Goal: Task Accomplishment & Management: Use online tool/utility

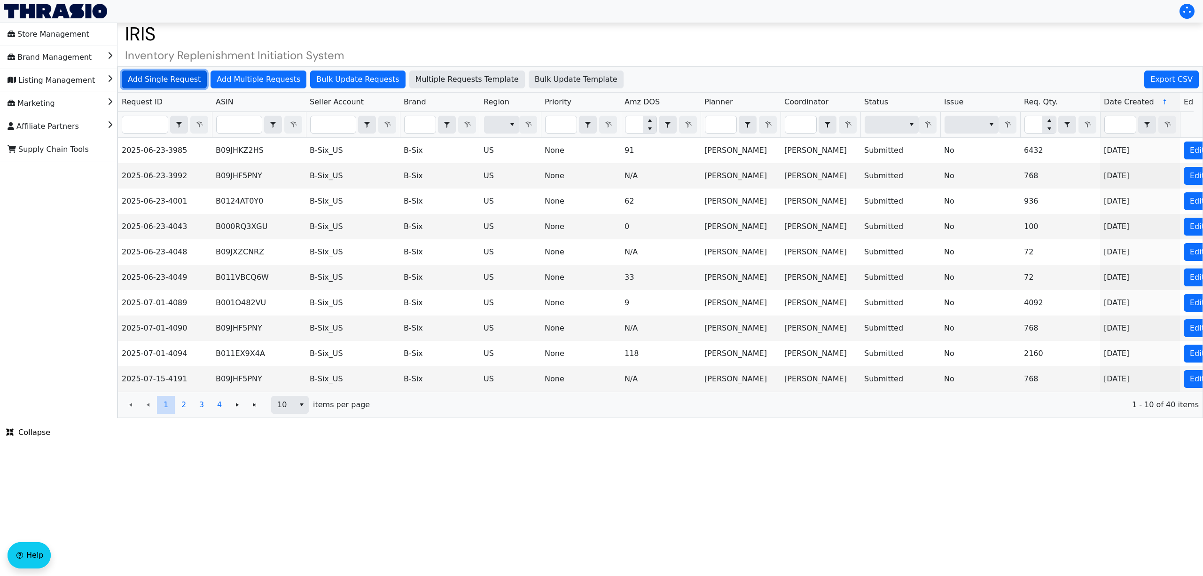
click at [164, 84] on span "Add Single Request" at bounding box center [164, 79] width 73 height 11
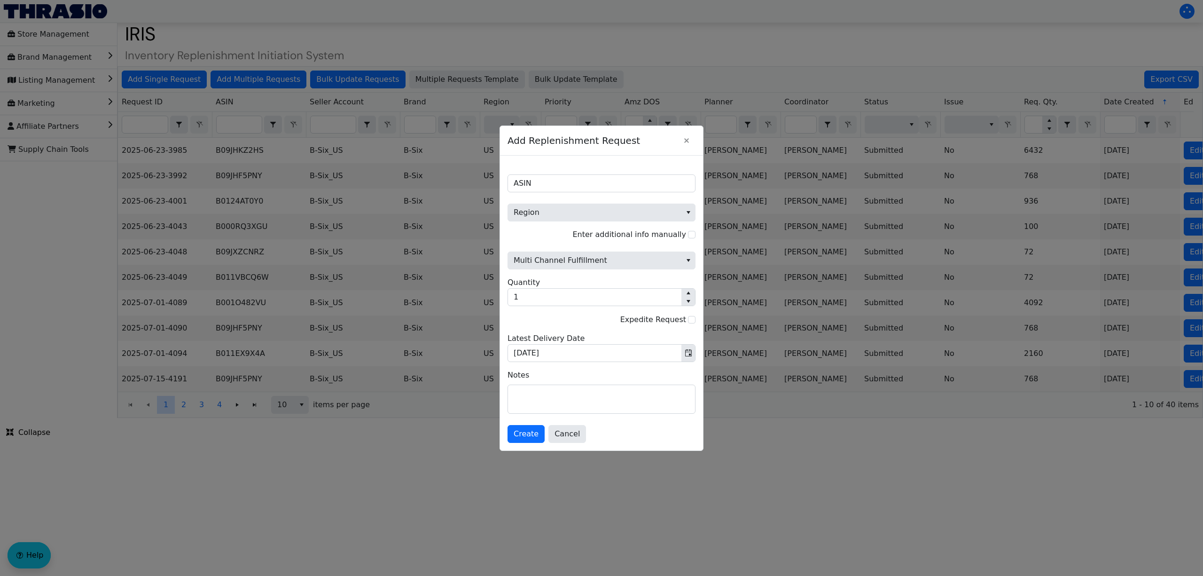
click at [303, 31] on div at bounding box center [601, 288] width 1203 height 576
click at [689, 137] on icon "Close" at bounding box center [686, 141] width 11 height 8
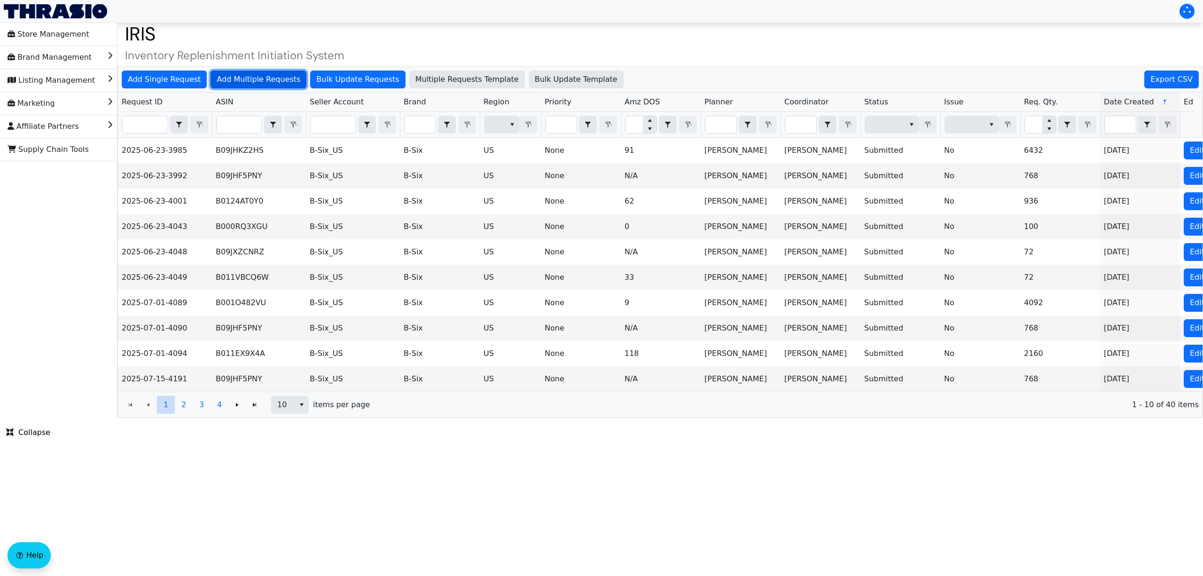
click at [243, 80] on span "Add Multiple Requests" at bounding box center [259, 79] width 84 height 11
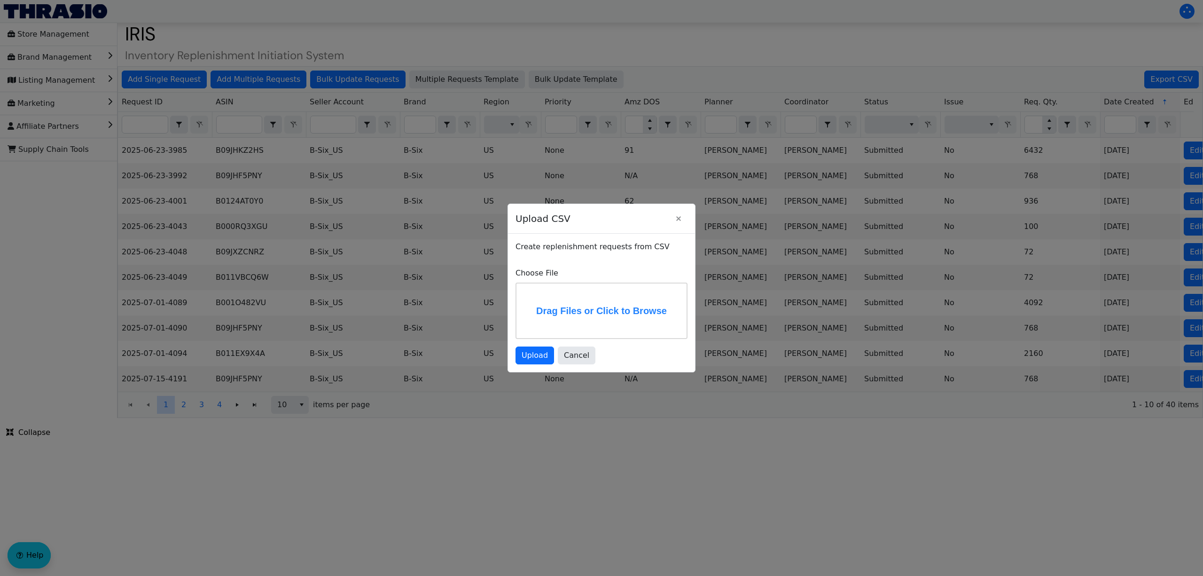
click at [594, 309] on label "Drag Files or Click to Browse" at bounding box center [602, 310] width 170 height 55
click at [0, 0] on input "Drag Files or Click to Browse" at bounding box center [0, 0] width 0 height 0
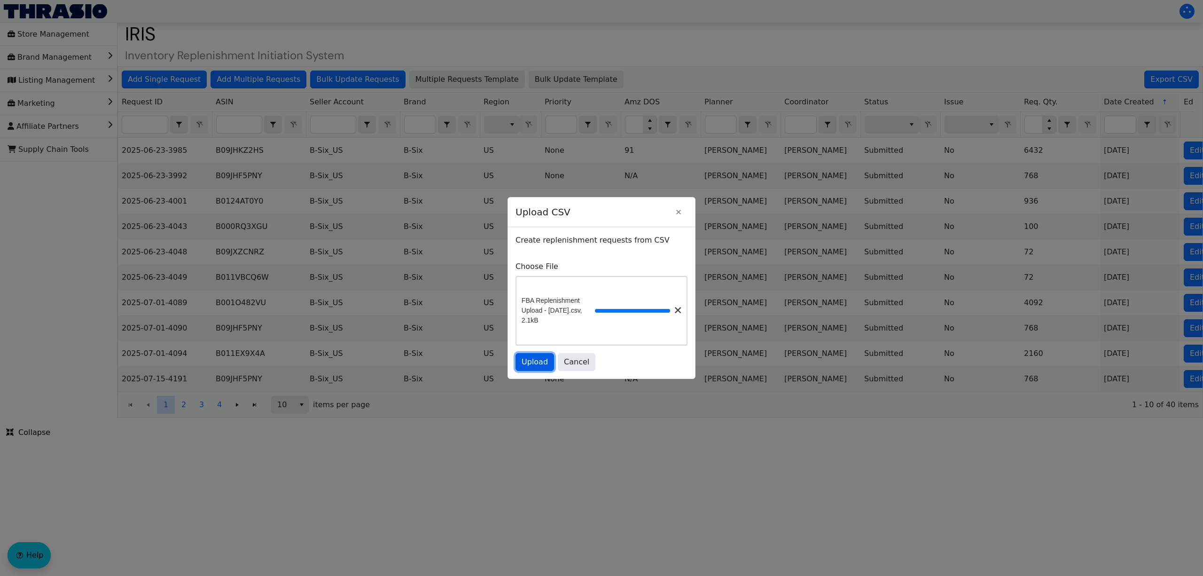
click at [536, 360] on span "Upload" at bounding box center [535, 361] width 26 height 11
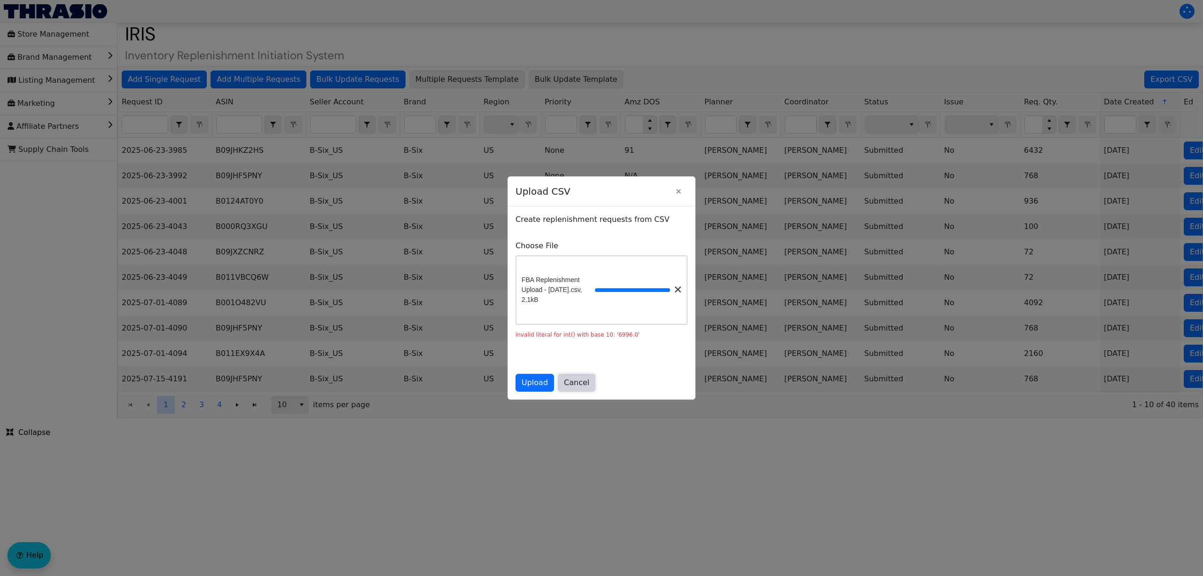
click at [578, 384] on span "Cancel" at bounding box center [576, 382] width 25 height 11
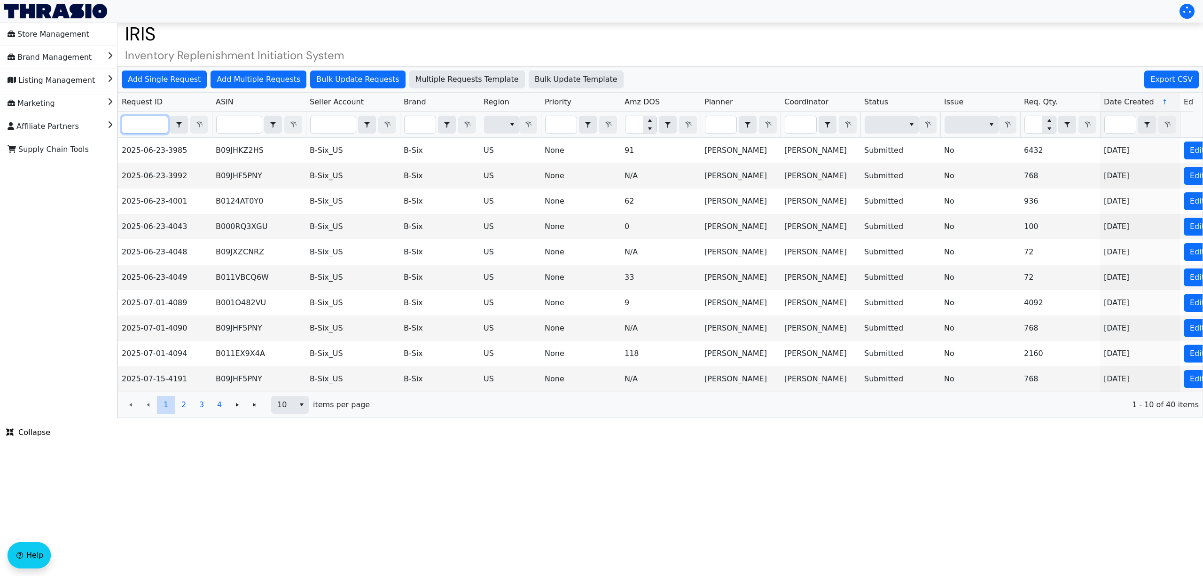
click at [145, 117] on input "Filter" at bounding box center [145, 124] width 46 height 17
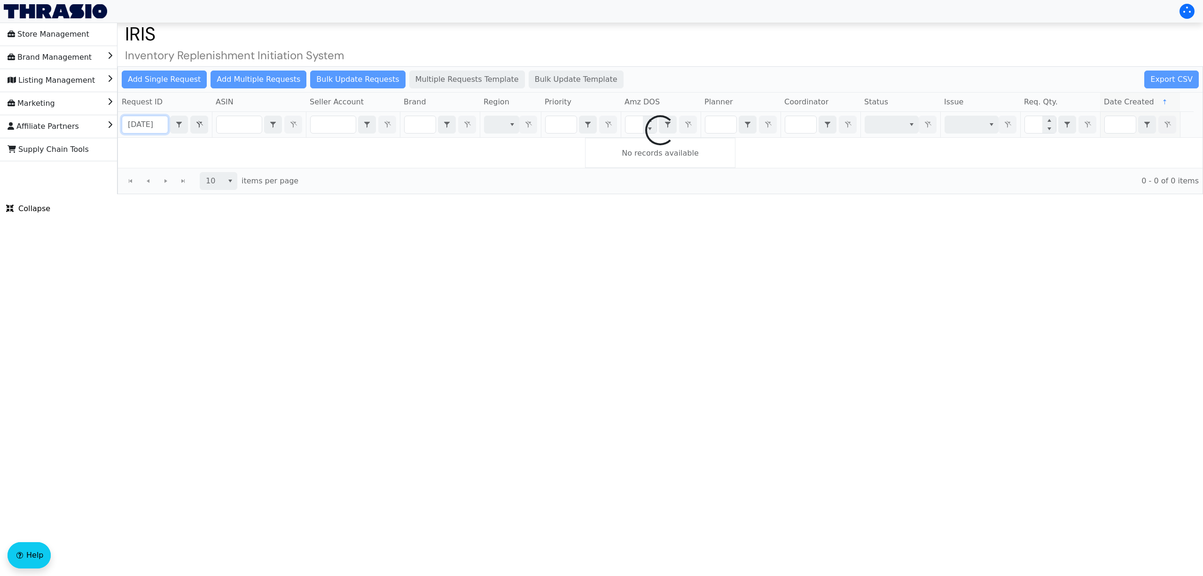
scroll to position [0, 4]
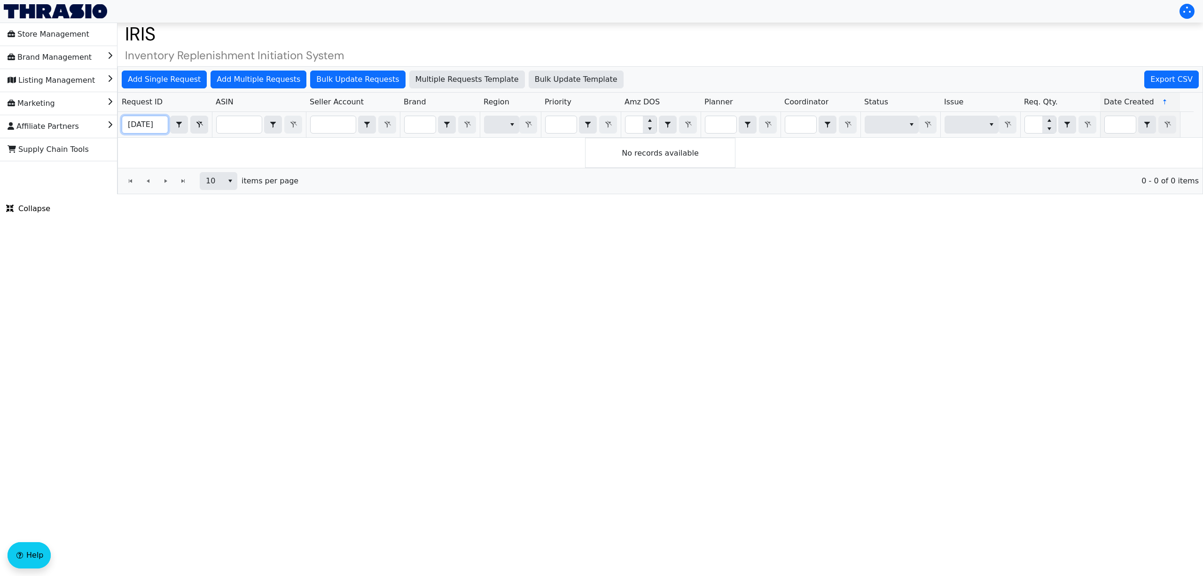
type input "[DATE]"
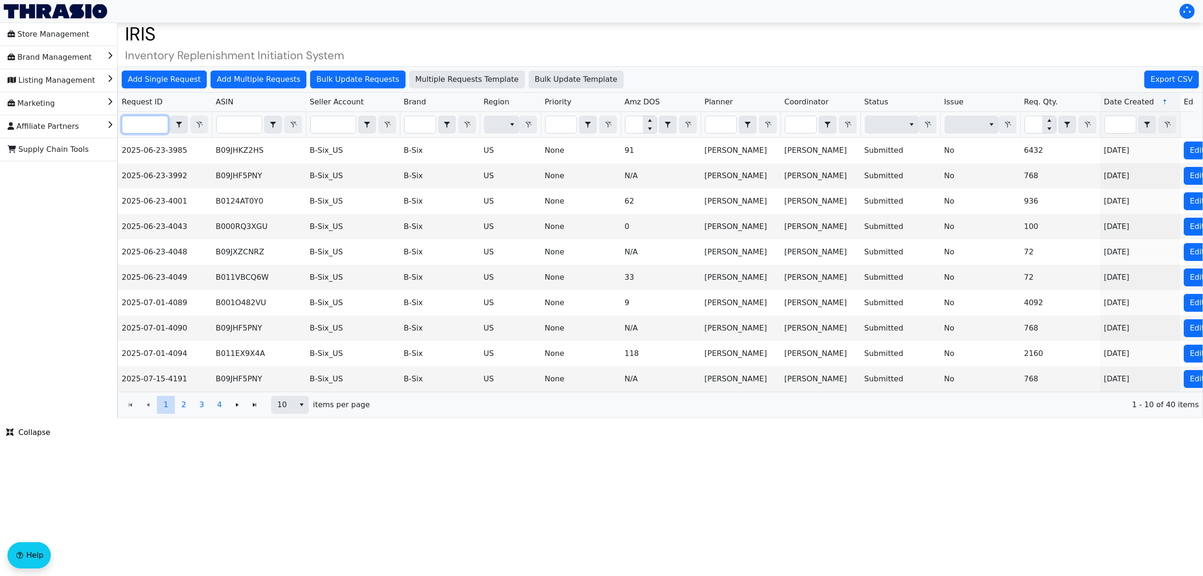
click at [150, 124] on input "Filter" at bounding box center [145, 124] width 46 height 17
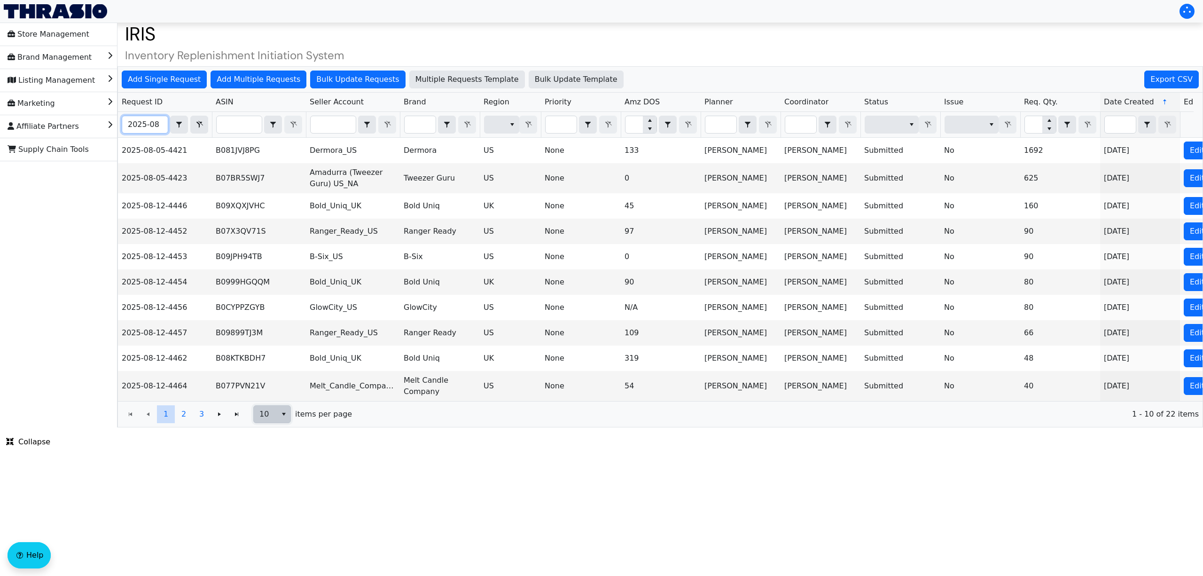
click at [287, 420] on span "select" at bounding box center [284, 413] width 8 height 11
click at [266, 501] on span "100" at bounding box center [270, 504] width 15 height 11
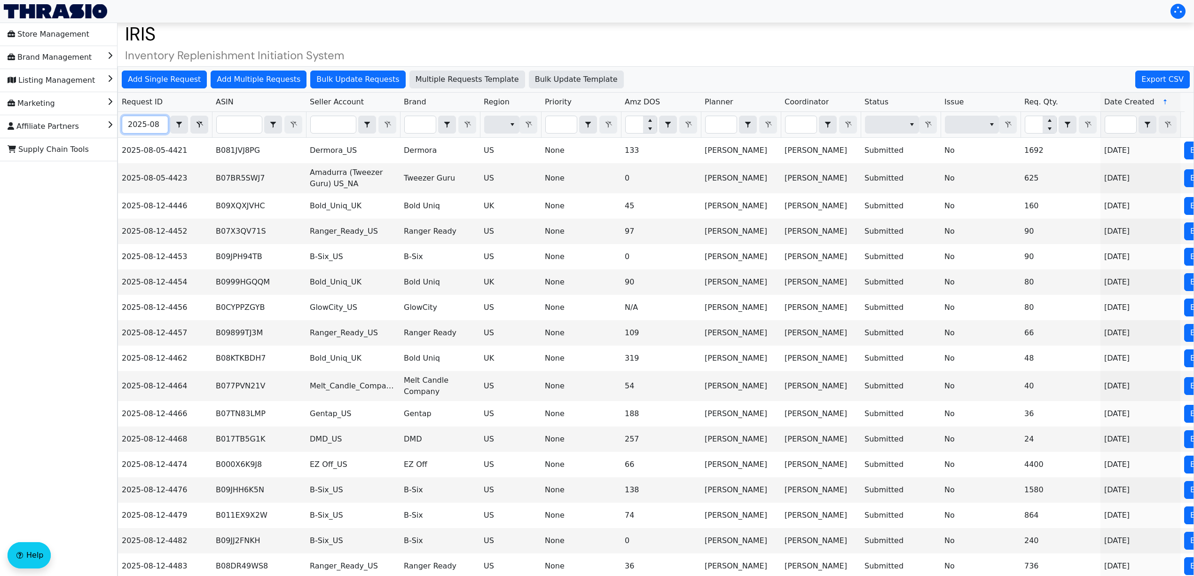
click at [158, 125] on input "2025-08" at bounding box center [145, 124] width 46 height 17
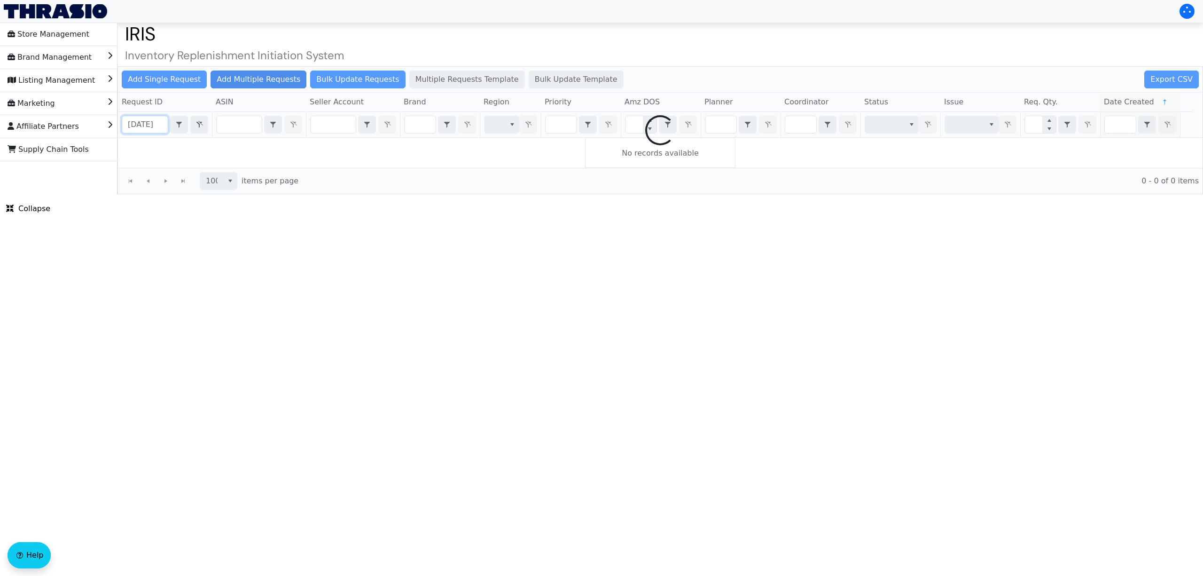
scroll to position [0, 4]
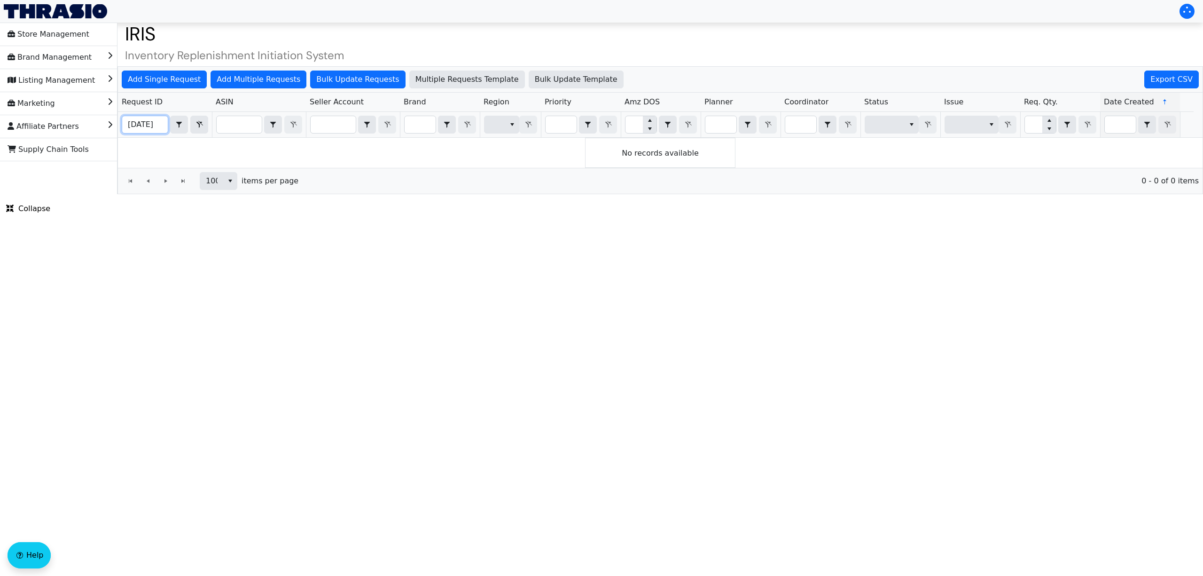
type input "[DATE]"
click at [473, 194] on html "Store Management Brand Management Listing Management Marketing Affiliate Partne…" at bounding box center [601, 97] width 1203 height 194
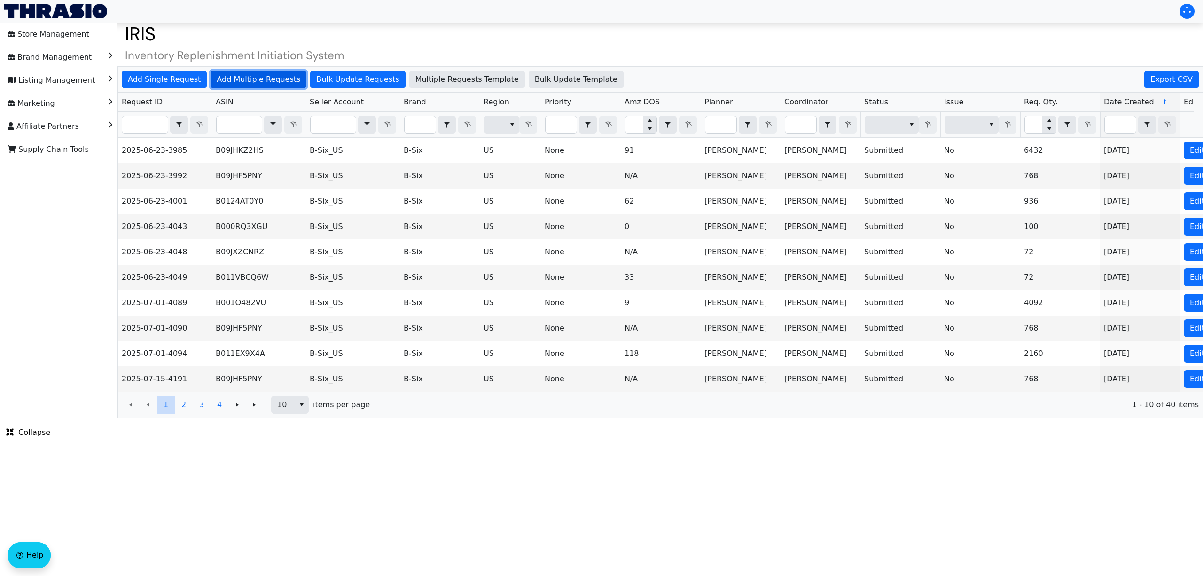
click at [256, 78] on span "Add Multiple Requests" at bounding box center [259, 79] width 84 height 11
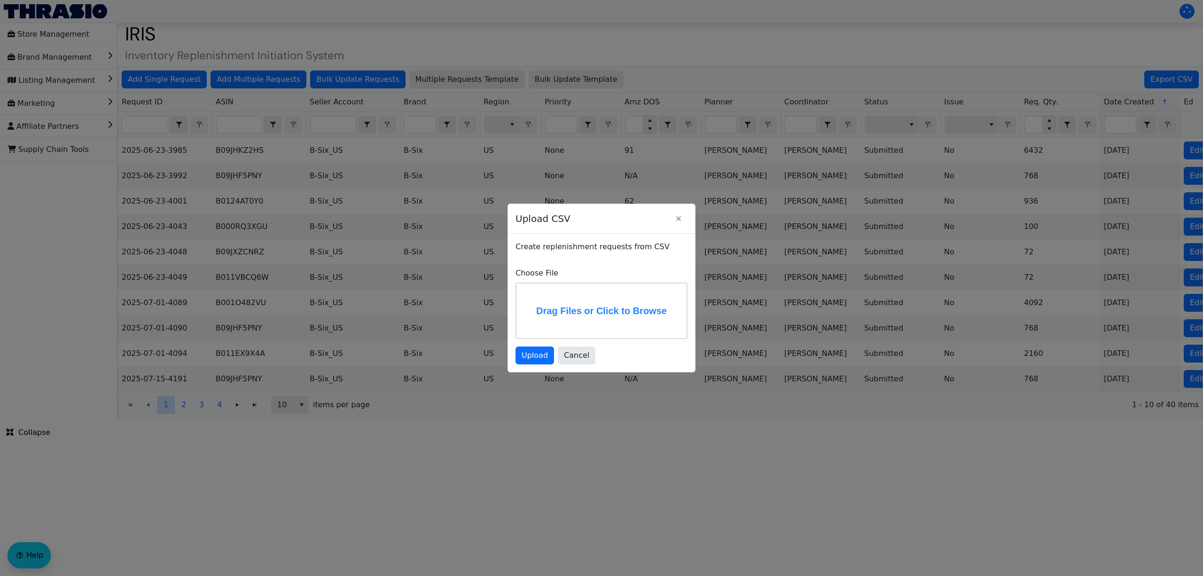
click at [611, 313] on label "Drag Files or Click to Browse" at bounding box center [602, 310] width 170 height 55
click at [0, 0] on input "Drag Files or Click to Browse" at bounding box center [0, 0] width 0 height 0
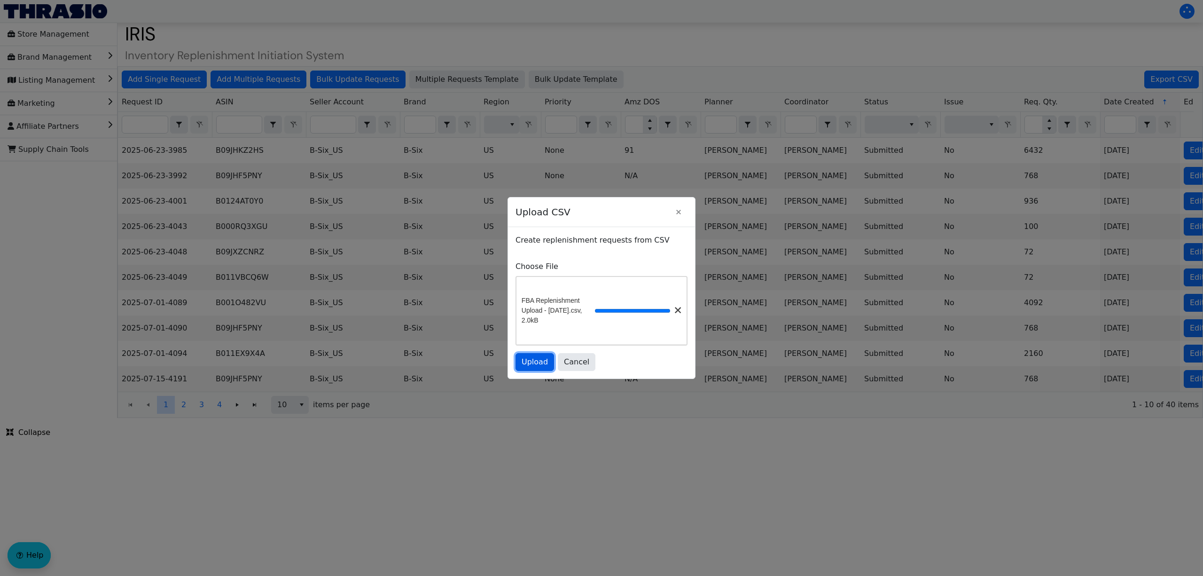
click at [545, 367] on span "Upload" at bounding box center [535, 361] width 26 height 11
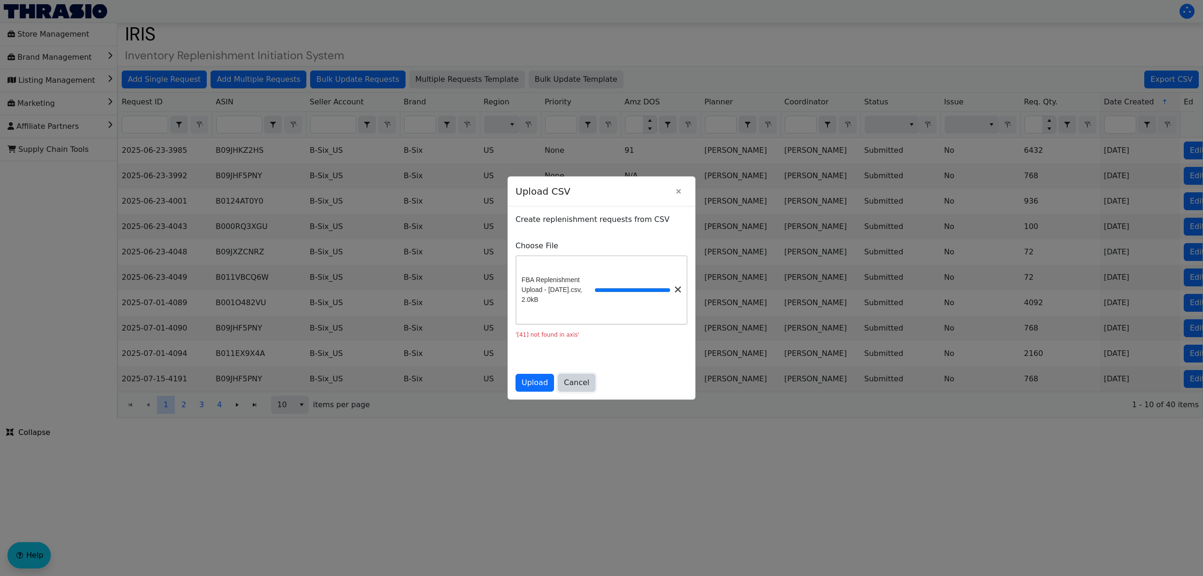
click at [578, 382] on span "Cancel" at bounding box center [576, 382] width 25 height 11
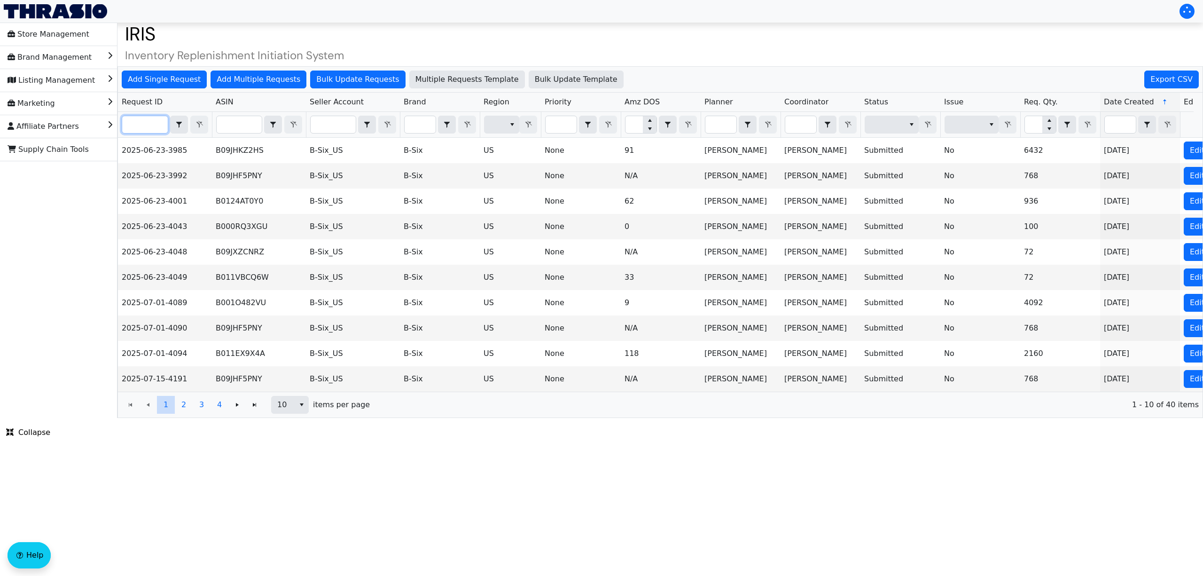
click at [149, 128] on input "Filter" at bounding box center [145, 124] width 46 height 17
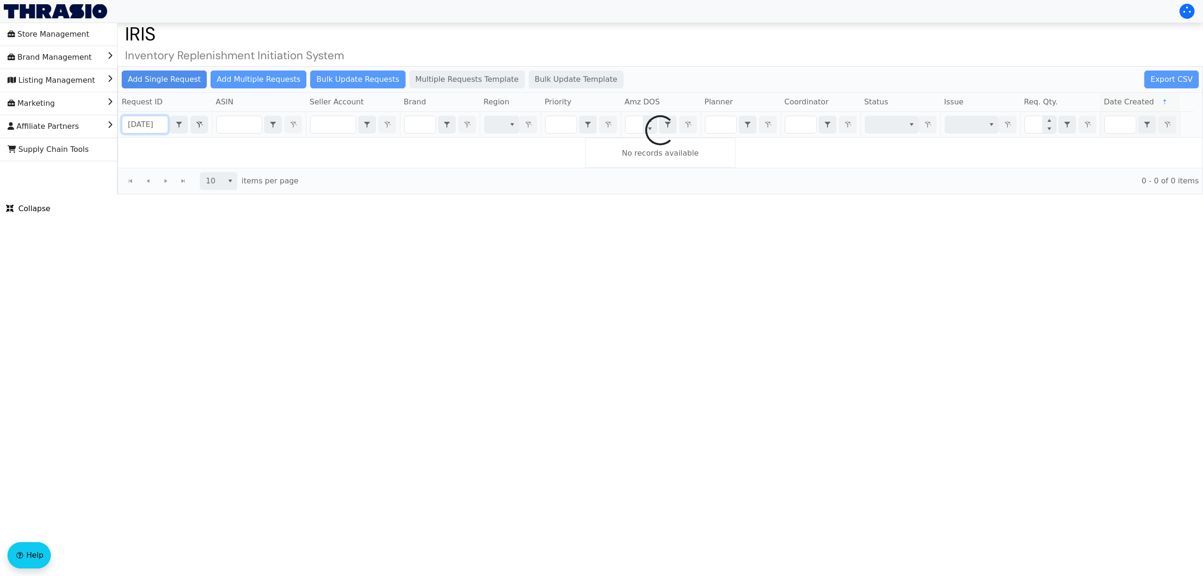
scroll to position [0, 4]
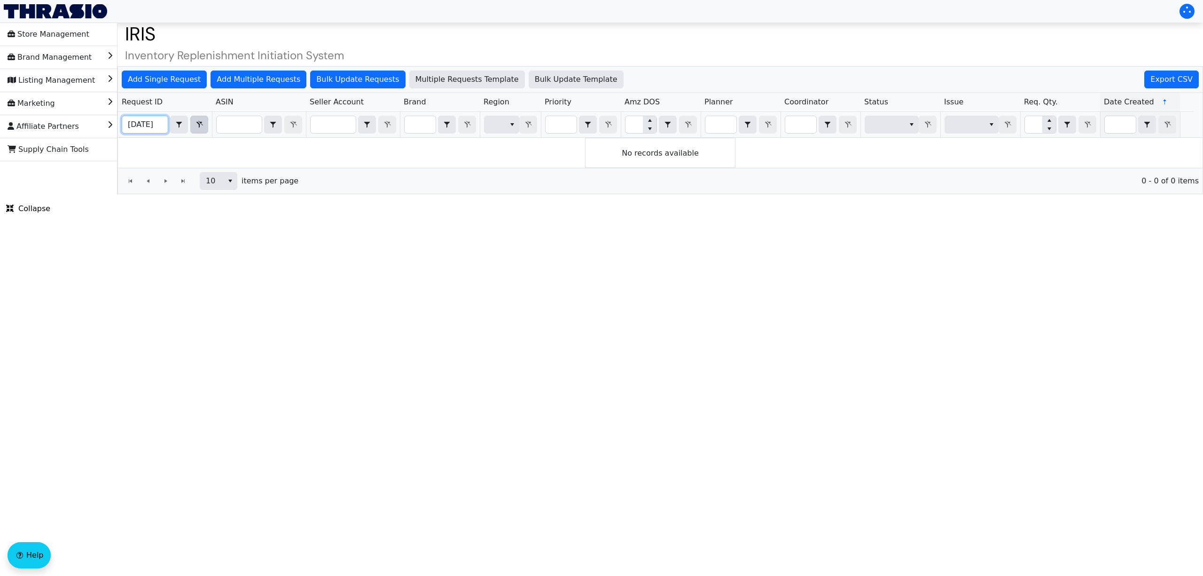
type input "[DATE]"
click at [200, 125] on icon "Filter" at bounding box center [199, 125] width 11 height 8
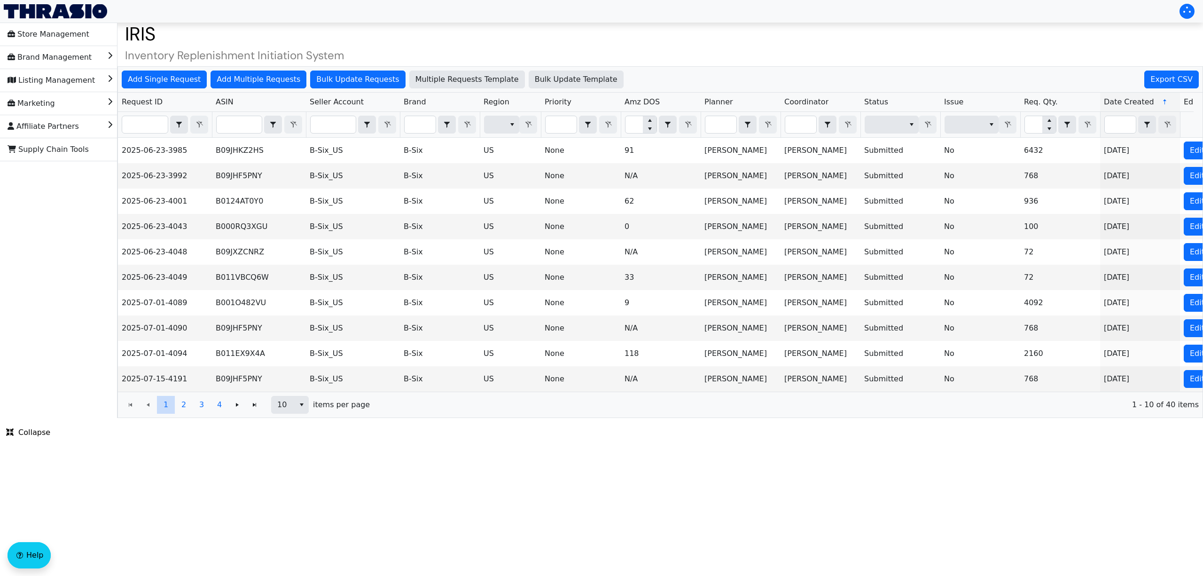
click at [288, 418] on html "Store Management Brand Management Listing Management Marketing Affiliate Partne…" at bounding box center [601, 209] width 1203 height 418
click at [269, 73] on button "Add Multiple Requests" at bounding box center [259, 80] width 96 height 18
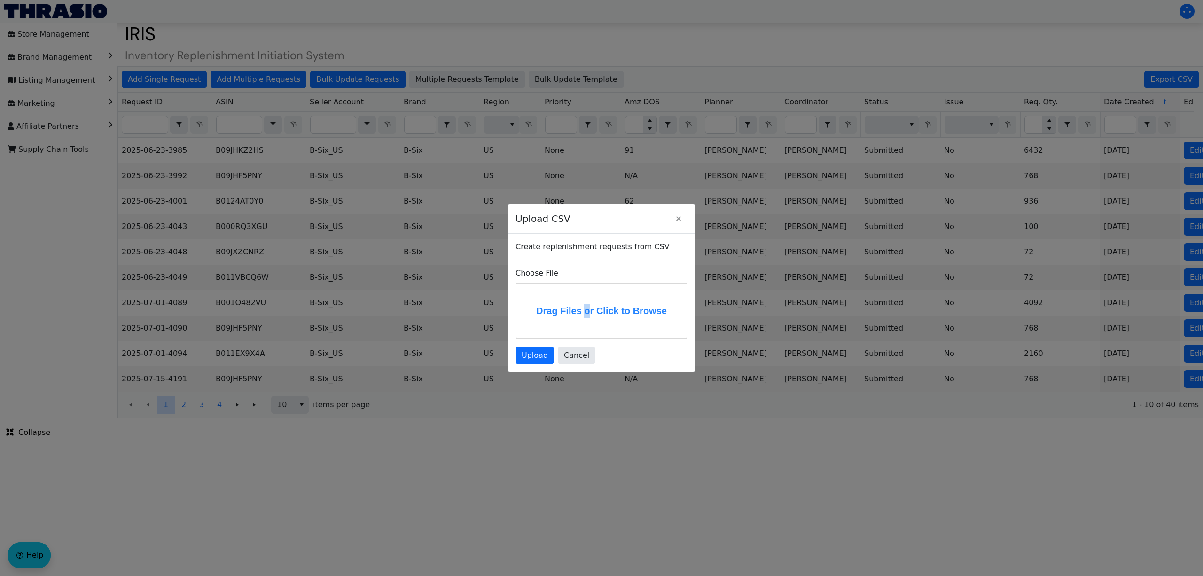
click at [583, 295] on label "Drag Files or Click to Browse" at bounding box center [602, 310] width 170 height 55
click at [609, 317] on label "Drag Files or Click to Browse" at bounding box center [602, 310] width 170 height 55
click at [0, 0] on input "Drag Files or Click to Browse" at bounding box center [0, 0] width 0 height 0
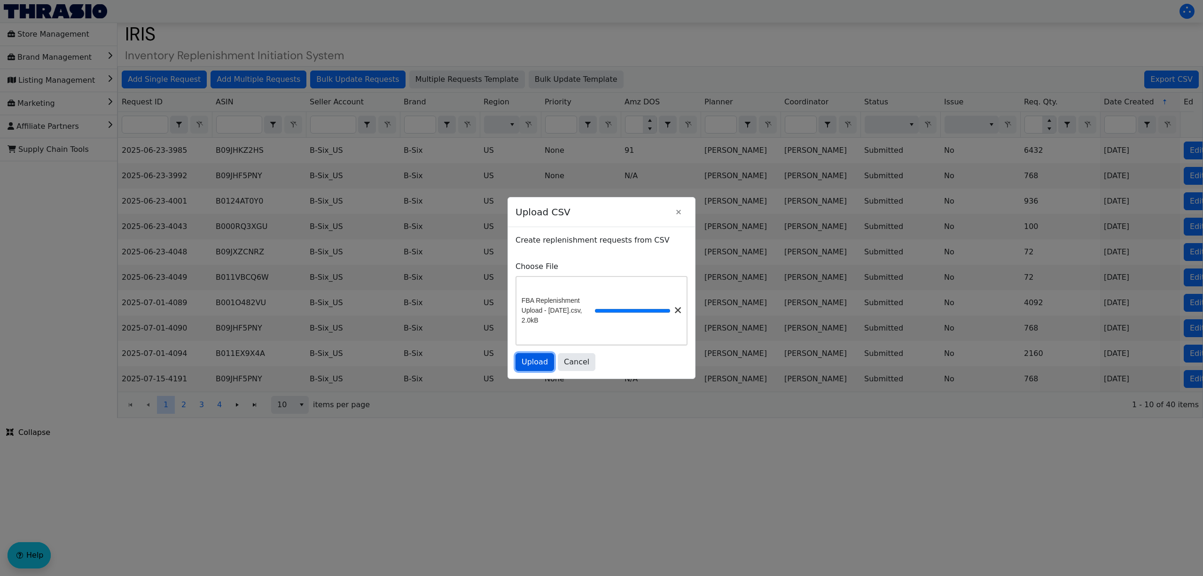
click at [529, 365] on span "Upload" at bounding box center [535, 361] width 26 height 11
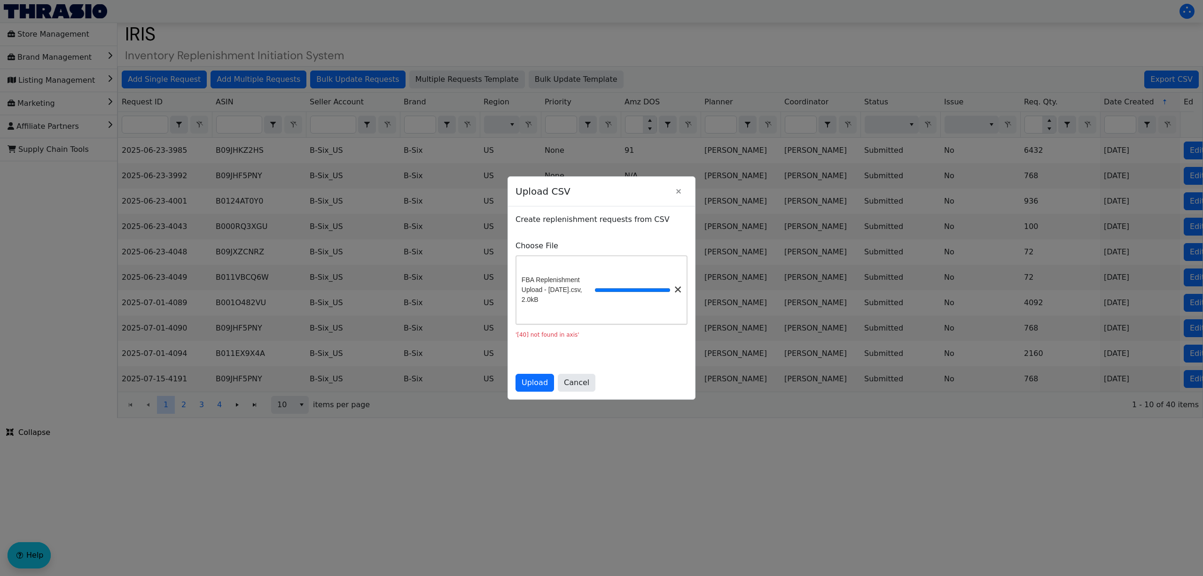
click at [260, 492] on div at bounding box center [601, 288] width 1203 height 576
click at [680, 188] on icon "Close" at bounding box center [678, 192] width 11 height 8
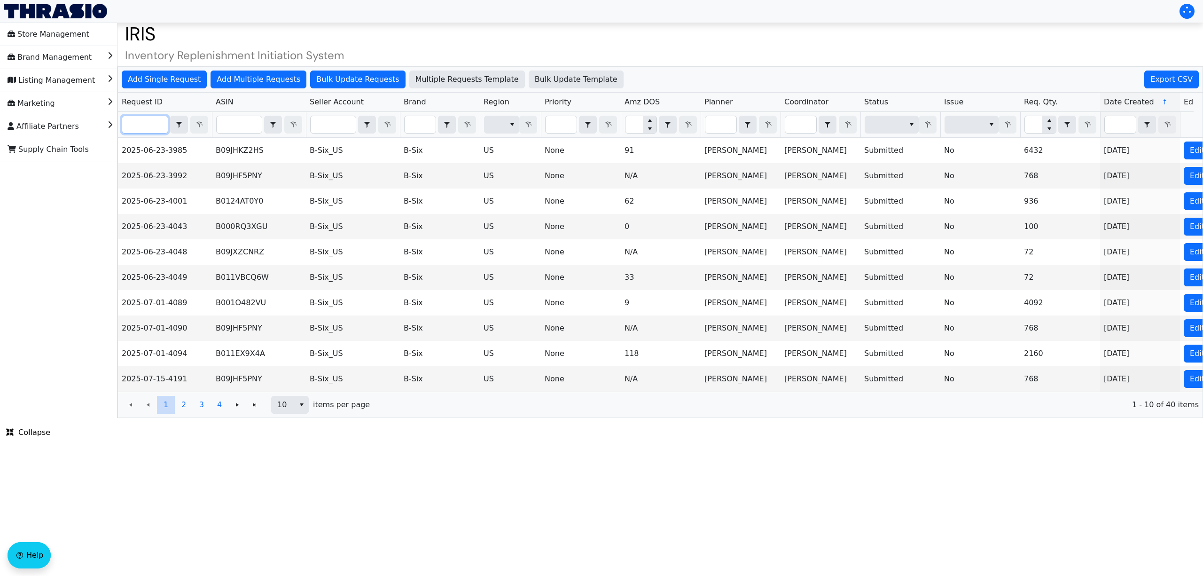
click at [153, 127] on input "Filter" at bounding box center [145, 124] width 46 height 17
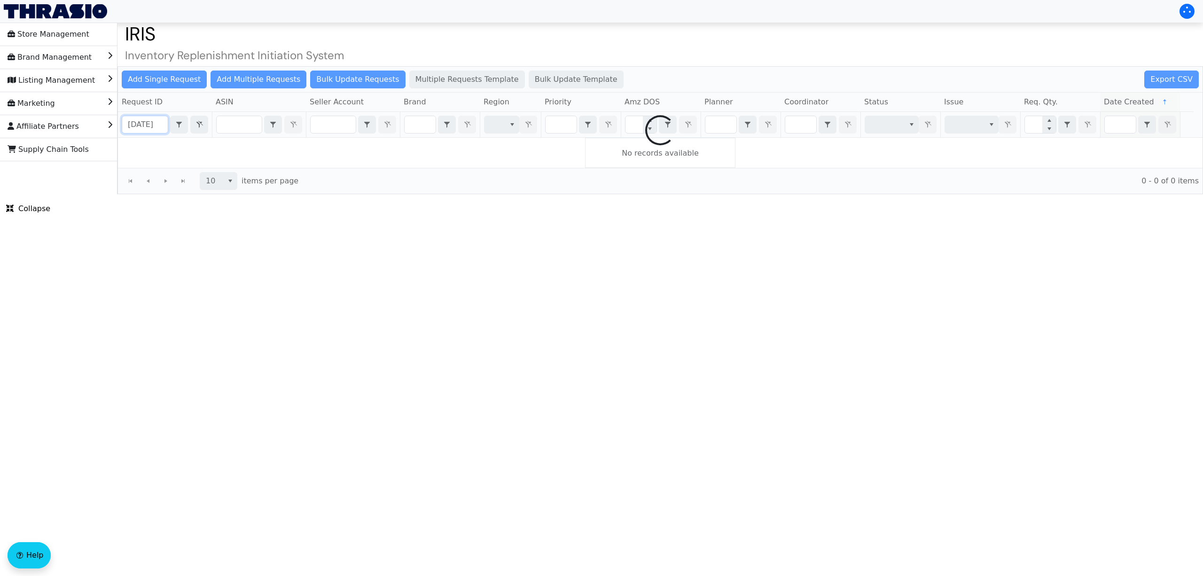
scroll to position [0, 4]
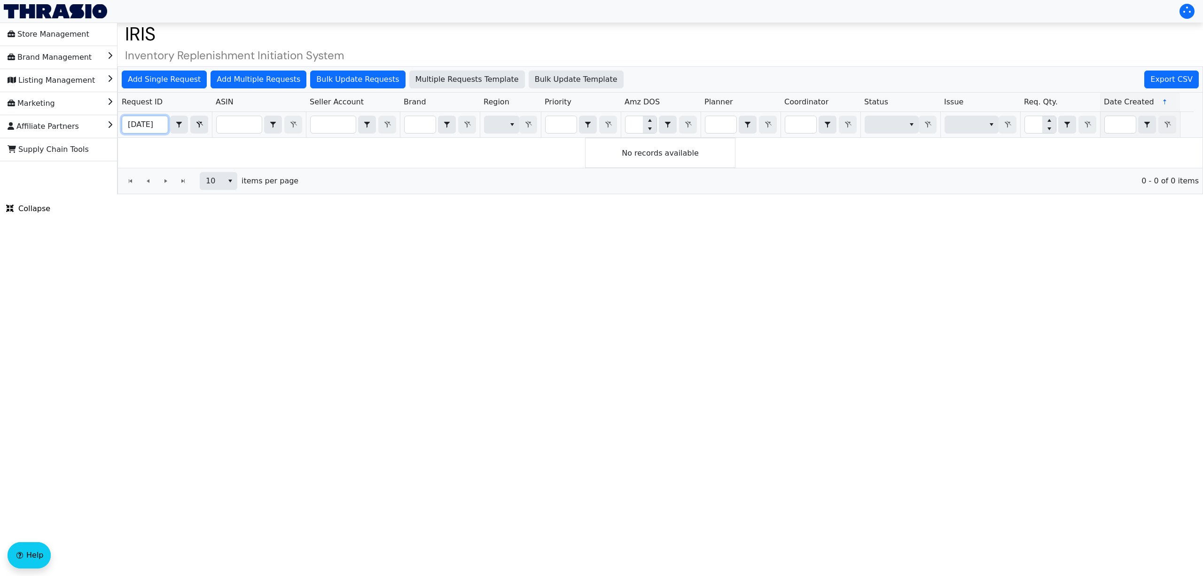
type input "2025-08-19"
click at [195, 118] on button "Filter" at bounding box center [199, 125] width 18 height 18
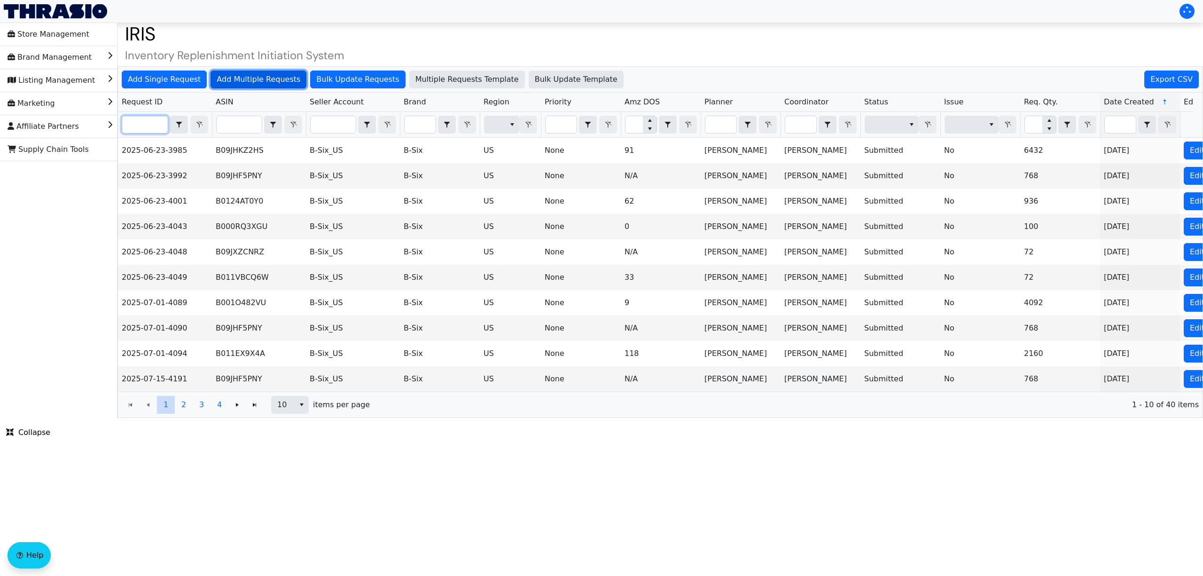
click at [275, 79] on span "Add Multiple Requests" at bounding box center [259, 79] width 84 height 11
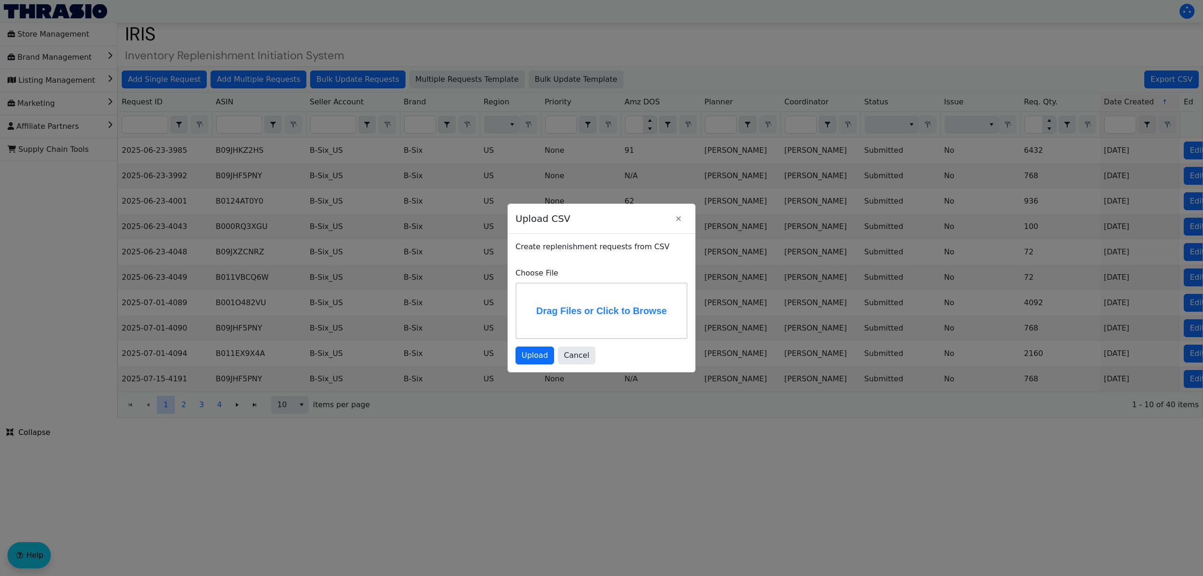
click at [580, 313] on label "Drag Files or Click to Browse" at bounding box center [602, 310] width 170 height 55
click at [0, 0] on input "Drag Files or Click to Browse" at bounding box center [0, 0] width 0 height 0
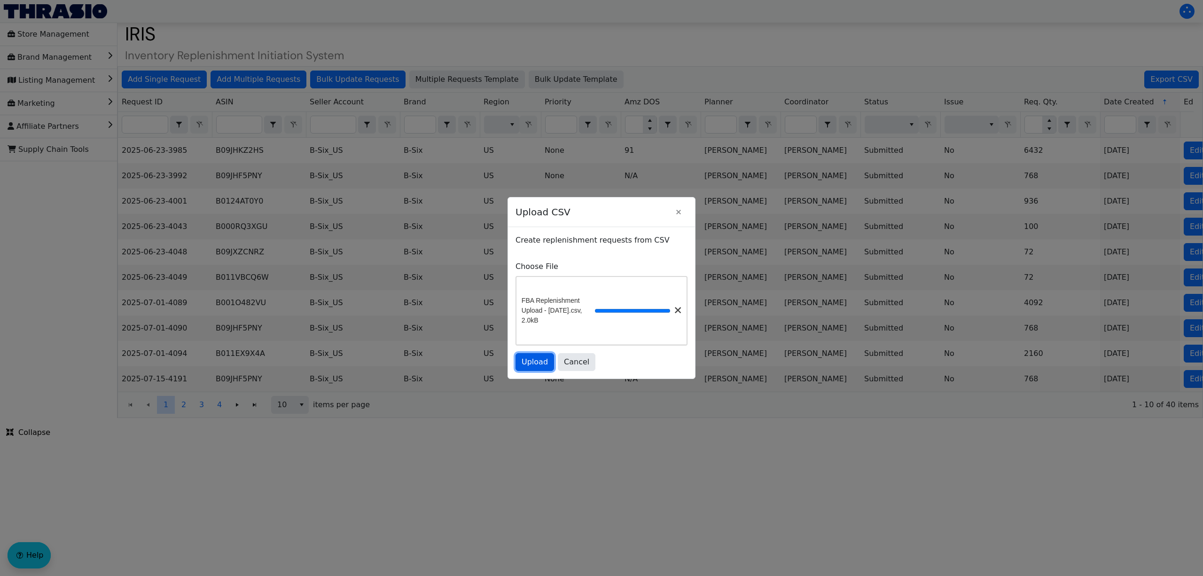
click at [543, 361] on span "Upload" at bounding box center [535, 361] width 26 height 11
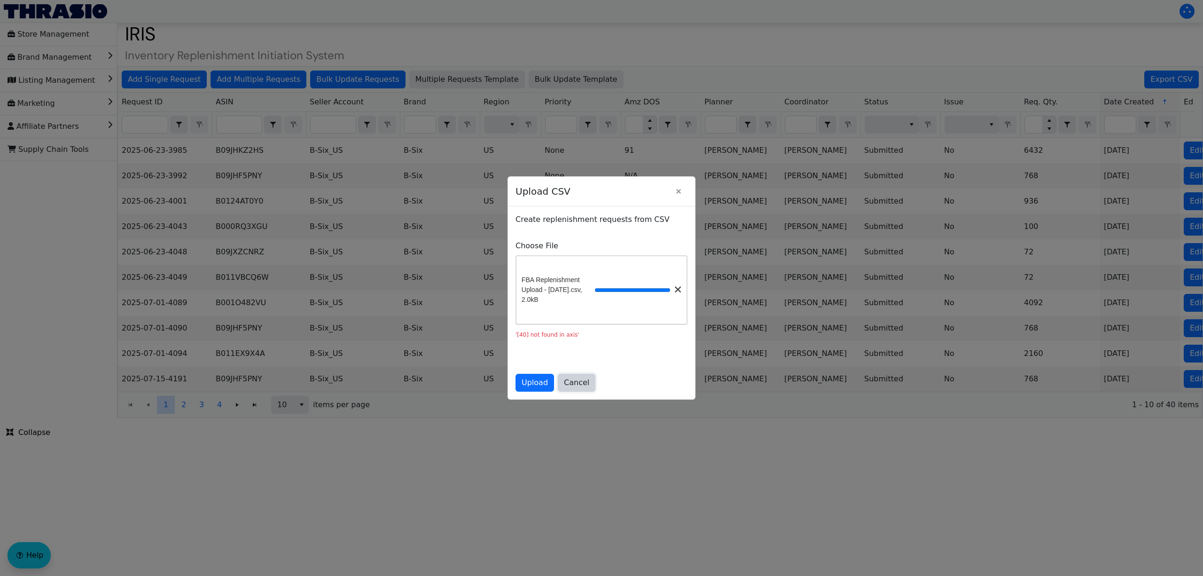
click at [567, 384] on span "Cancel" at bounding box center [576, 382] width 25 height 11
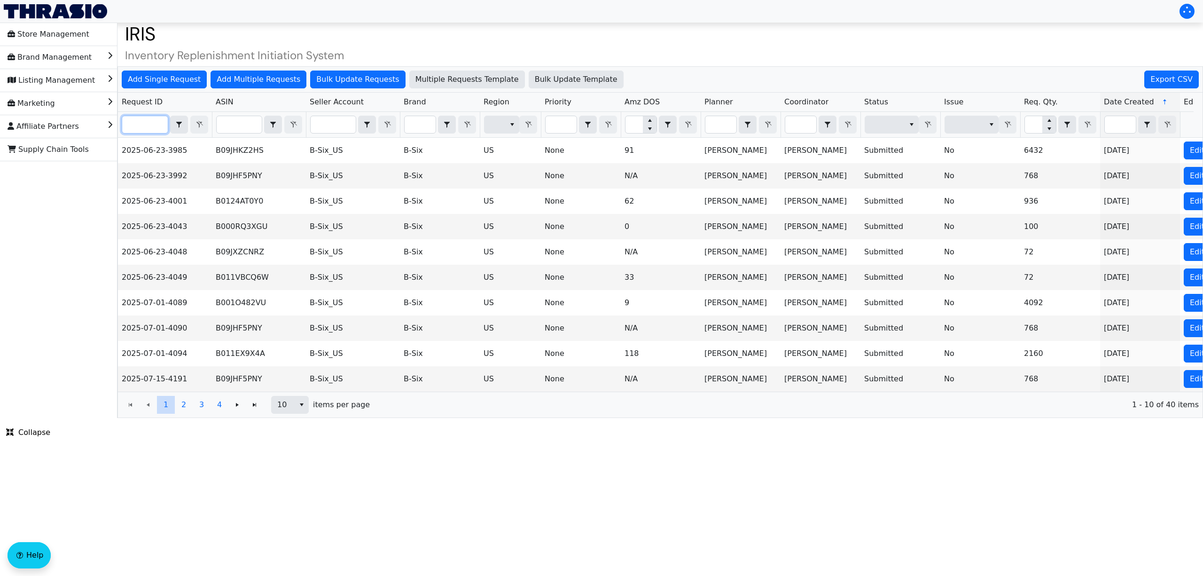
click at [153, 120] on input "Filter" at bounding box center [145, 124] width 46 height 17
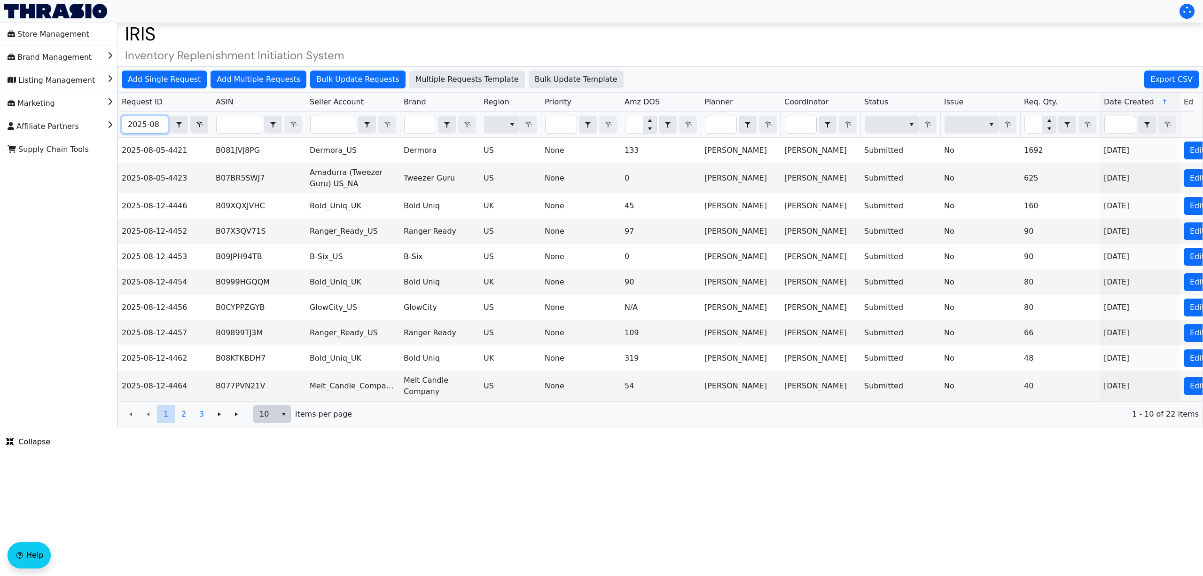
type input "2025-08"
click at [267, 420] on span "10" at bounding box center [265, 413] width 12 height 11
click at [277, 506] on li "100" at bounding box center [273, 504] width 37 height 15
